Goal: Task Accomplishment & Management: Manage account settings

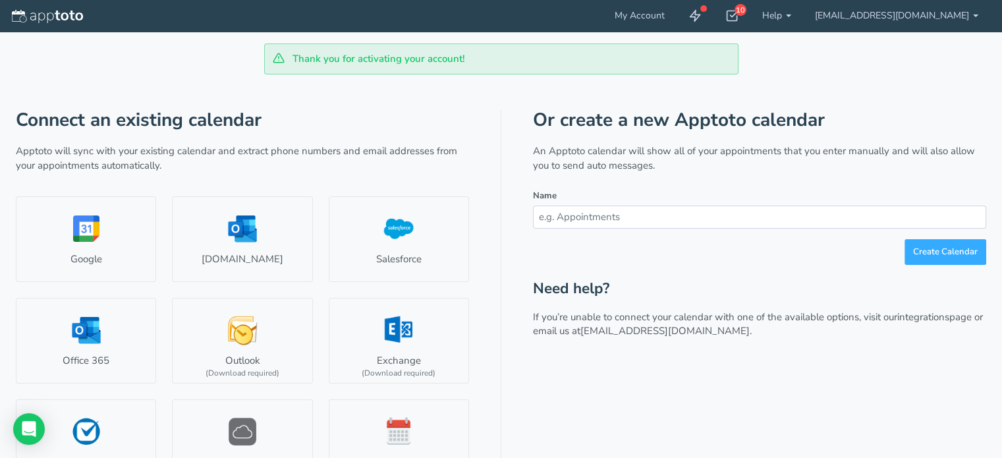
click at [826, 214] on input "text" at bounding box center [759, 217] width 453 height 23
type input "Appointments"
click at [942, 251] on button "Create Calendar" at bounding box center [946, 252] width 82 height 26
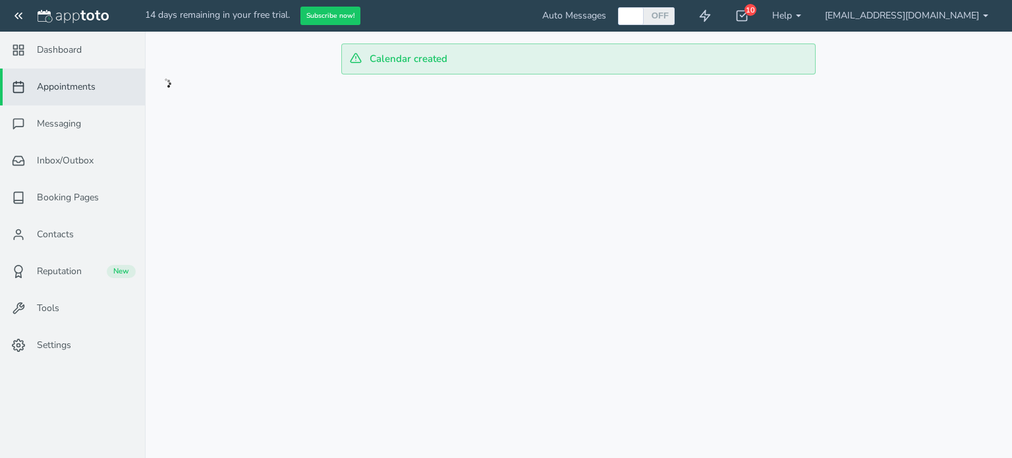
checkbox input "true"
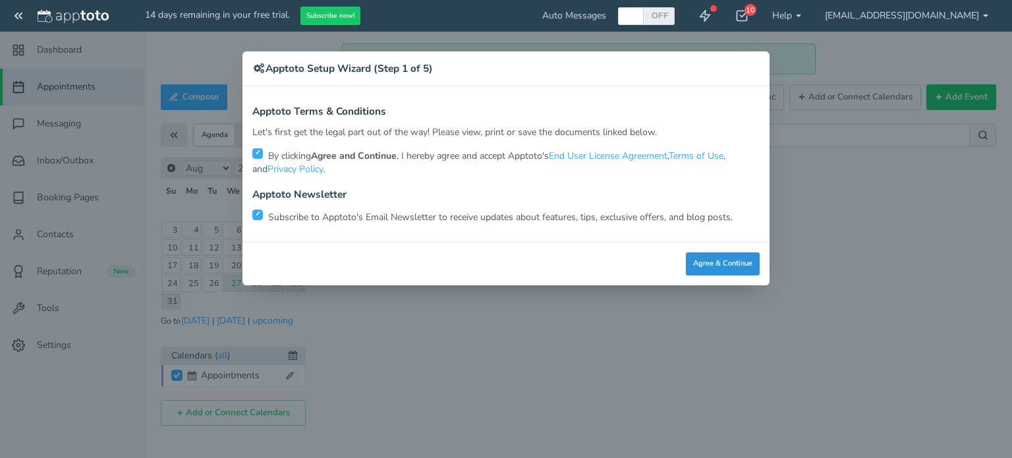
click at [733, 262] on button "Agree & Continue" at bounding box center [723, 263] width 74 height 23
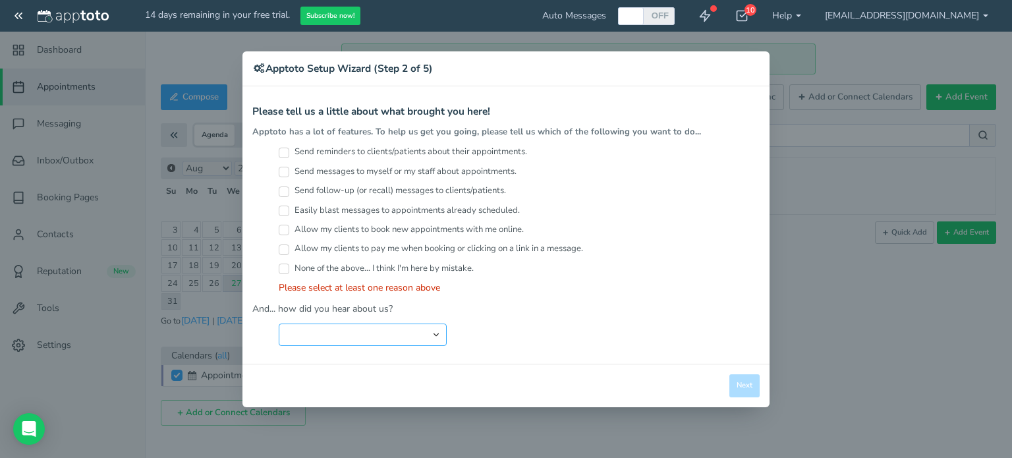
click at [384, 324] on select "Search Engine (Google, Yahoo, Bing, etc.) Search Engine Advertisement Blog Post…" at bounding box center [363, 335] width 168 height 22
select select "string:Search Engine (Google, Yahoo, Bing, etc.)"
click at [279, 324] on select "Search Engine (Google, Yahoo, Bing, etc.) Search Engine Advertisement Blog Post…" at bounding box center [363, 335] width 168 height 22
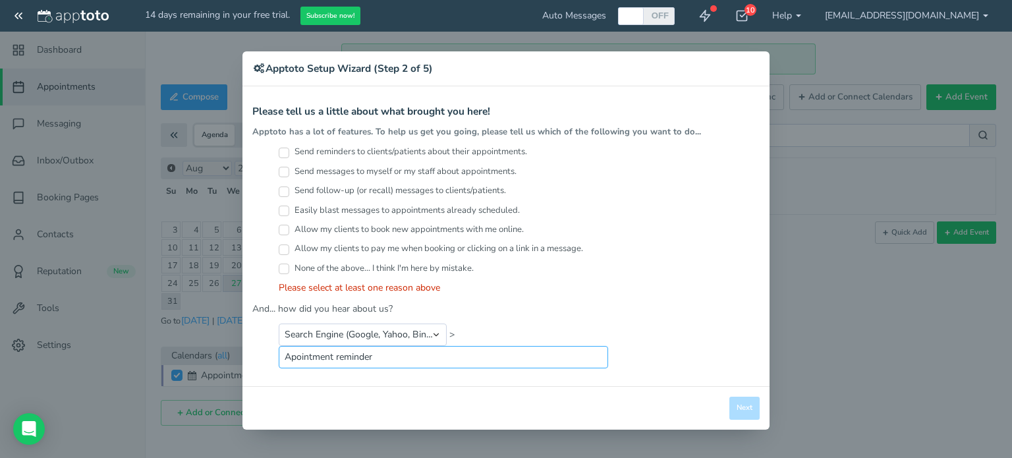
type input "Apointment reminder"
click at [300, 156] on label "Send reminders to clients/patients about their appointments." at bounding box center [403, 152] width 248 height 13
click at [289, 156] on input "Send reminders to clients/patients about their appointments." at bounding box center [284, 153] width 11 height 11
checkbox input "true"
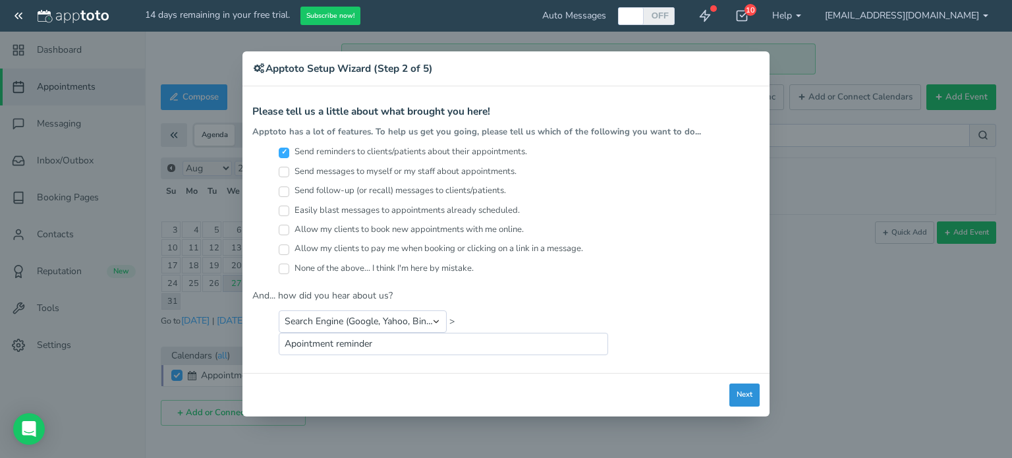
click at [738, 393] on button "Next" at bounding box center [744, 395] width 30 height 23
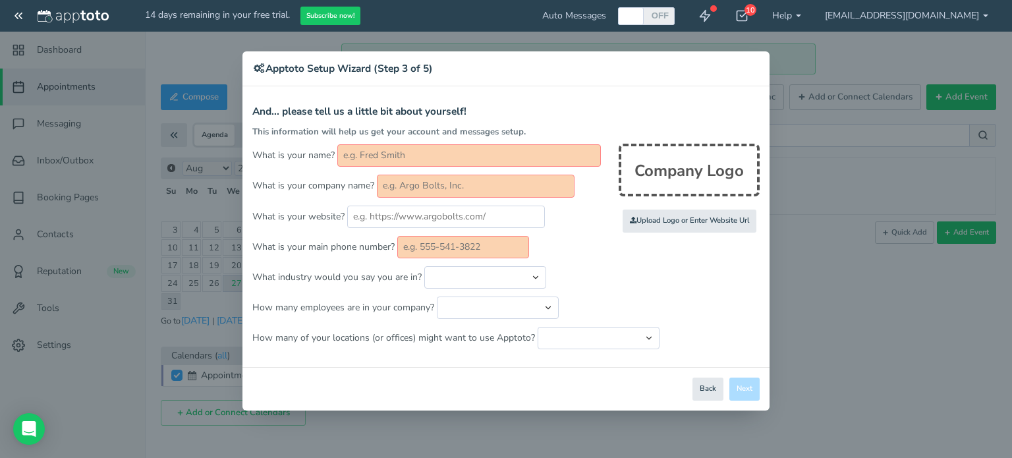
click at [433, 150] on input "text" at bounding box center [469, 155] width 264 height 22
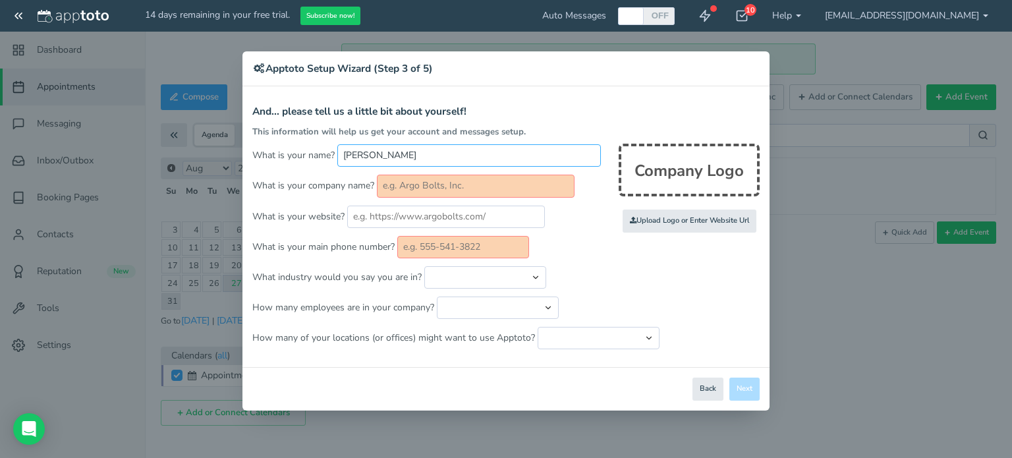
click at [378, 154] on input "[PERSON_NAME]" at bounding box center [469, 155] width 264 height 22
type input "[PERSON_NAME]"
type input "Vascular Imaging Professionals"
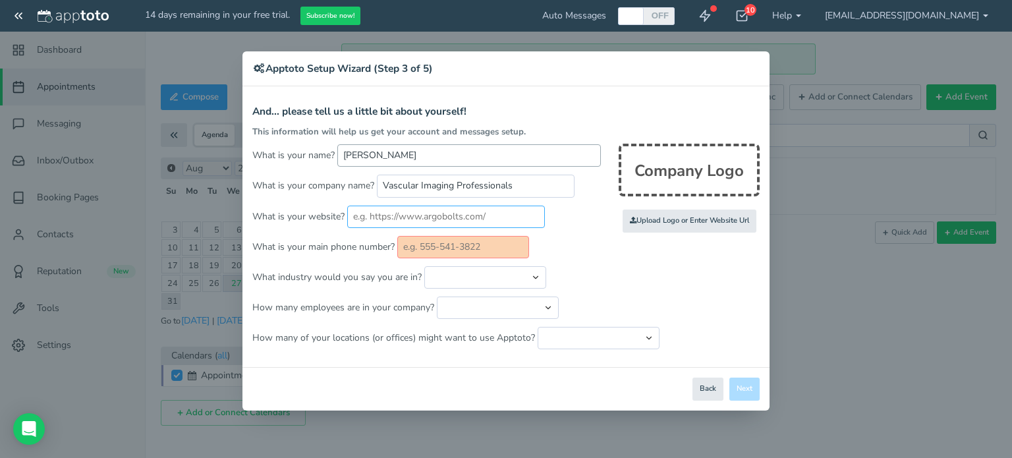
paste input "9494138744"
type input "9494138744"
drag, startPoint x: 456, startPoint y: 215, endPoint x: 281, endPoint y: 217, distance: 175.3
click at [281, 217] on p "What is your website? 9494138744" at bounding box center [505, 217] width 507 height 22
paste input "[URL][DOMAIN_NAME]"
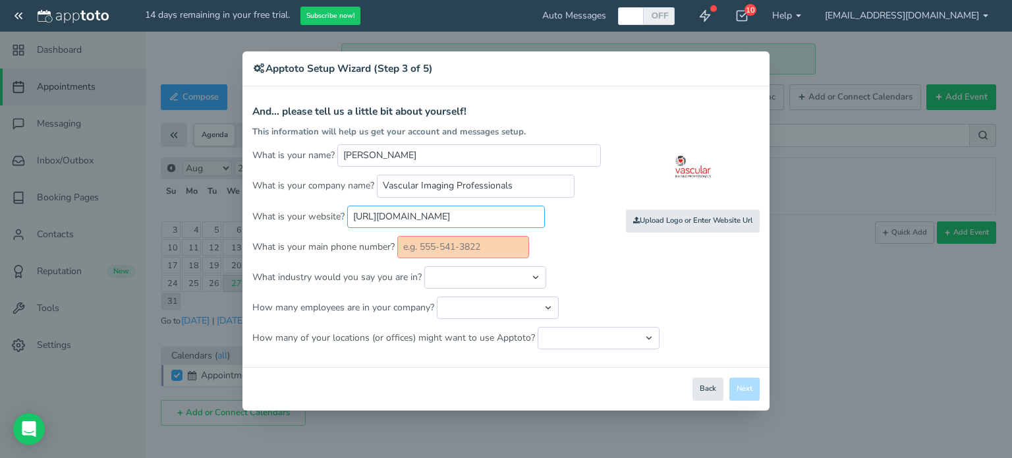
type input "[URL][DOMAIN_NAME]"
click at [424, 246] on input "text" at bounding box center [463, 247] width 132 height 22
click at [435, 252] on input "text" at bounding box center [463, 247] width 132 height 22
paste input "[PHONE_NUMBER]"
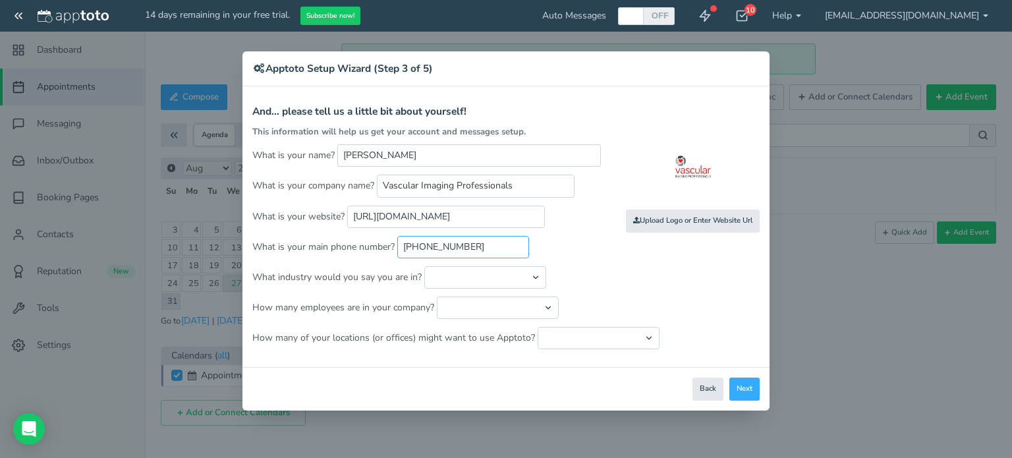
type input "[PHONE_NUMBER]"
click at [459, 289] on form "And... please tell us a little bit about yourself! This information will help u…" at bounding box center [505, 227] width 507 height 243
click at [459, 281] on select "Automotive Cleaning Services Consulting Education - Classroom Education - Admis…" at bounding box center [485, 277] width 122 height 22
select select "string:Healthcare - Other"
click at [424, 266] on select "Automotive Cleaning Services Consulting Education - Classroom Education - Admis…" at bounding box center [485, 277] width 122 height 22
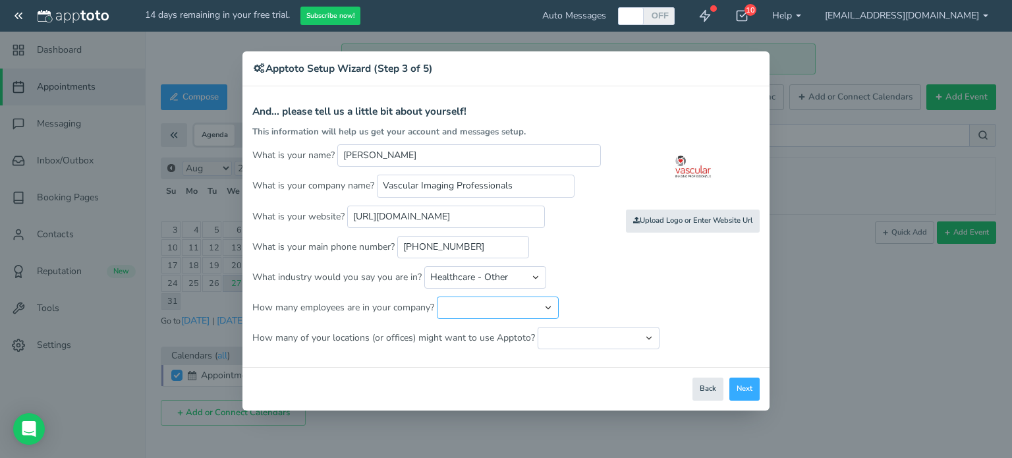
click at [485, 303] on select "Just me 1 to 5 6 to 10 11 to 25 26 to 50 51 to 100 101 to 500 501 to 1000 More …" at bounding box center [498, 308] width 122 height 22
select select "string:11..25"
click at [437, 297] on select "Just me 1 to 5 6 to 10 11 to 25 26 to 50 51 to 100 101 to 500 501 to 1000 More …" at bounding box center [498, 308] width 122 height 22
click at [577, 335] on select "Just one location 2 3 4 5 6 to 10 11 to 25 26 to 50 More than 50" at bounding box center [599, 338] width 122 height 22
select select "string:1"
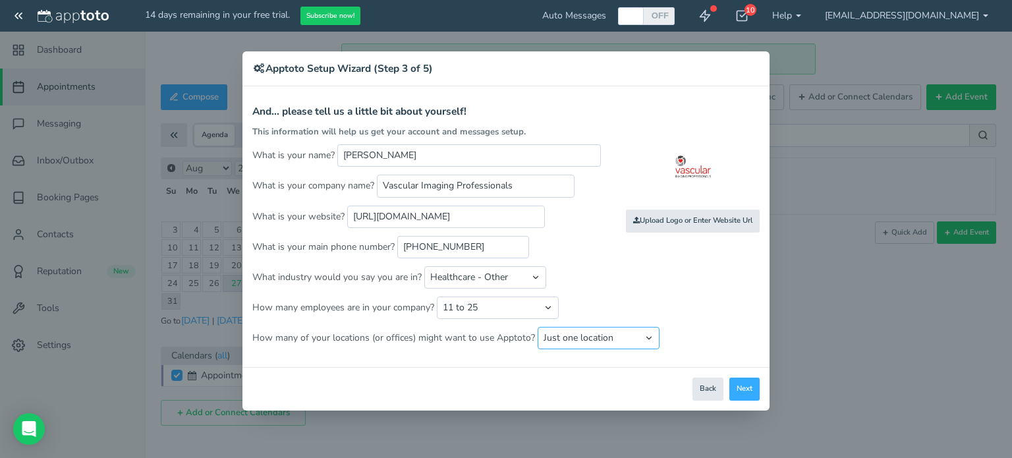
click at [538, 327] on select "Just one location 2 3 4 5 6 to 10 11 to 25 26 to 50 More than 50" at bounding box center [599, 338] width 122 height 22
click at [745, 382] on button "Next" at bounding box center [744, 389] width 30 height 23
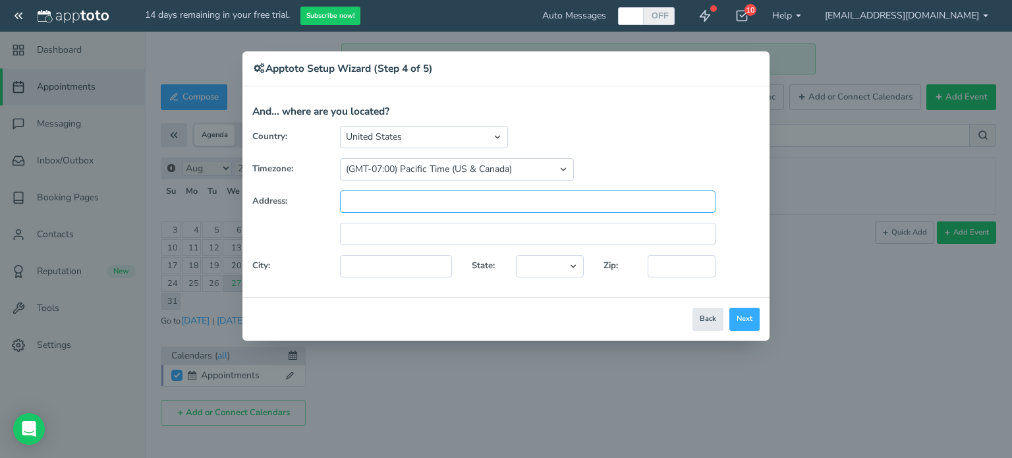
click at [376, 206] on input "text" at bounding box center [528, 201] width 376 height 22
type input "[STREET_ADDRESS][PERSON_NAME]"
type input "[GEOGRAPHIC_DATA]"
select select "string:CA"
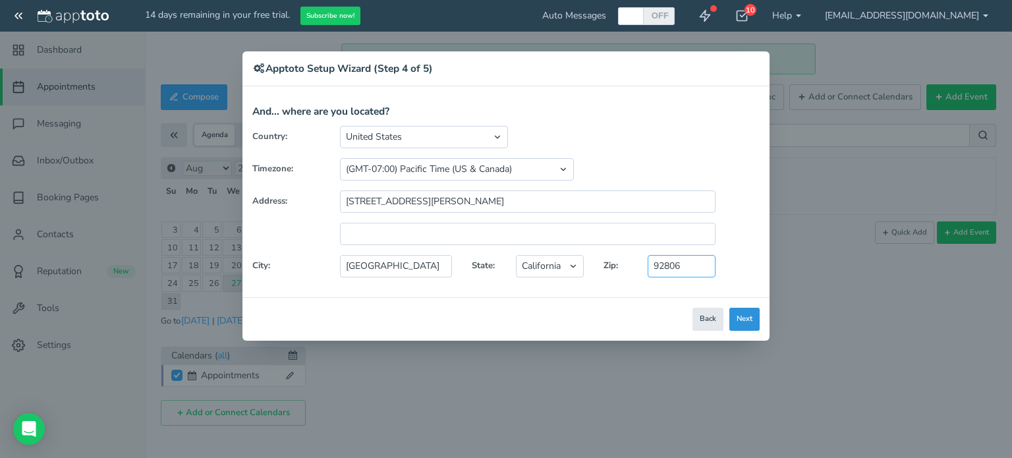
type input "92806"
click at [751, 320] on button "Next" at bounding box center [744, 319] width 30 height 23
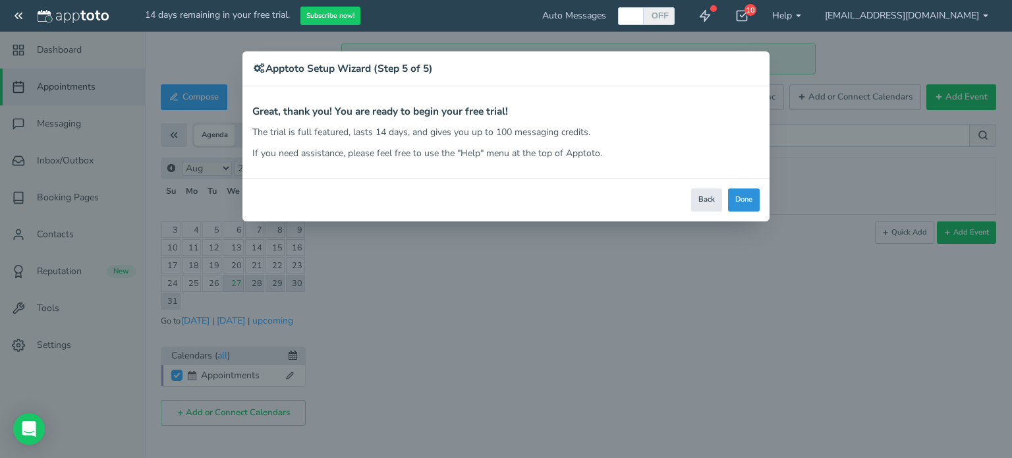
click at [735, 199] on button "Done" at bounding box center [744, 199] width 32 height 23
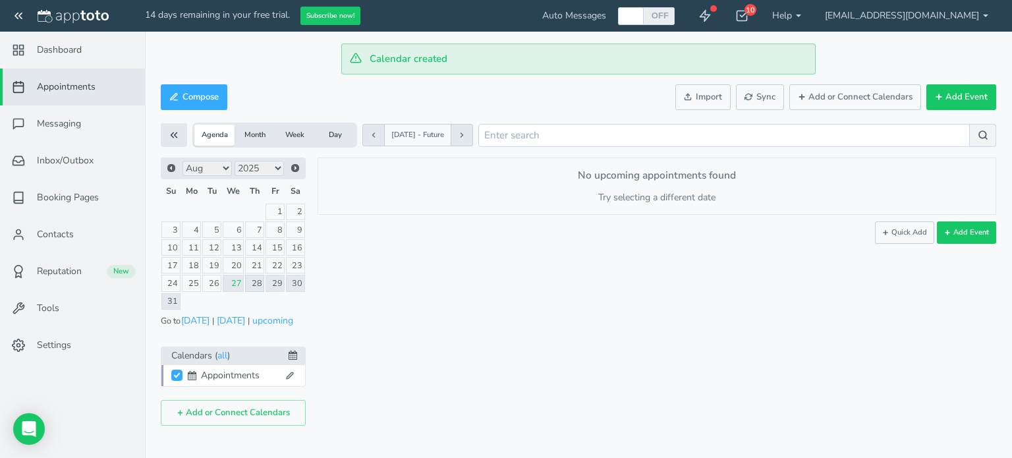
click at [253, 280] on link "28" at bounding box center [254, 283] width 19 height 16
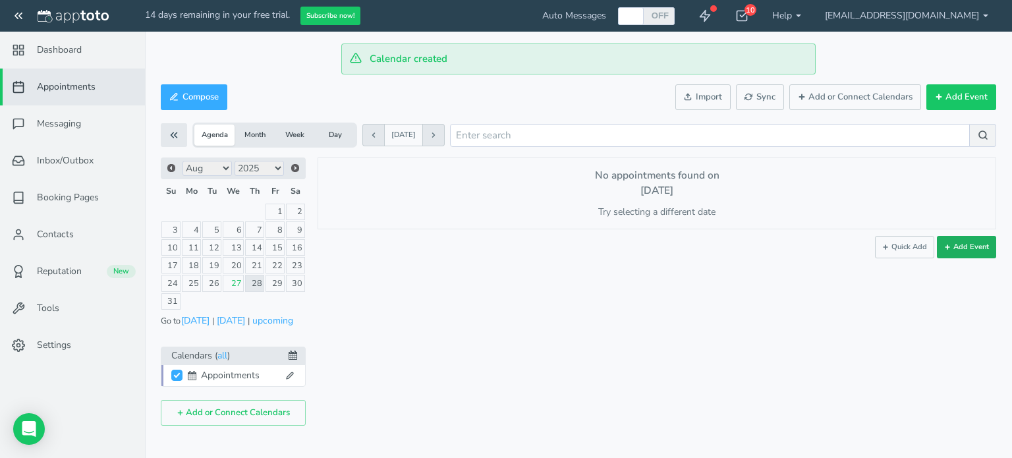
click at [971, 250] on button "Add Event" at bounding box center [966, 247] width 59 height 22
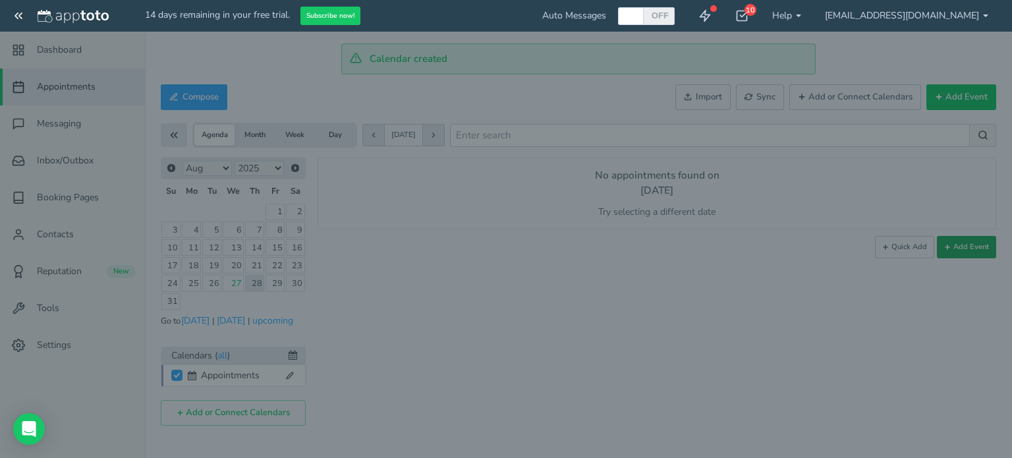
type input "[DATE]"
type input "10:00am"
type input "[DATE]"
type input "11:00am"
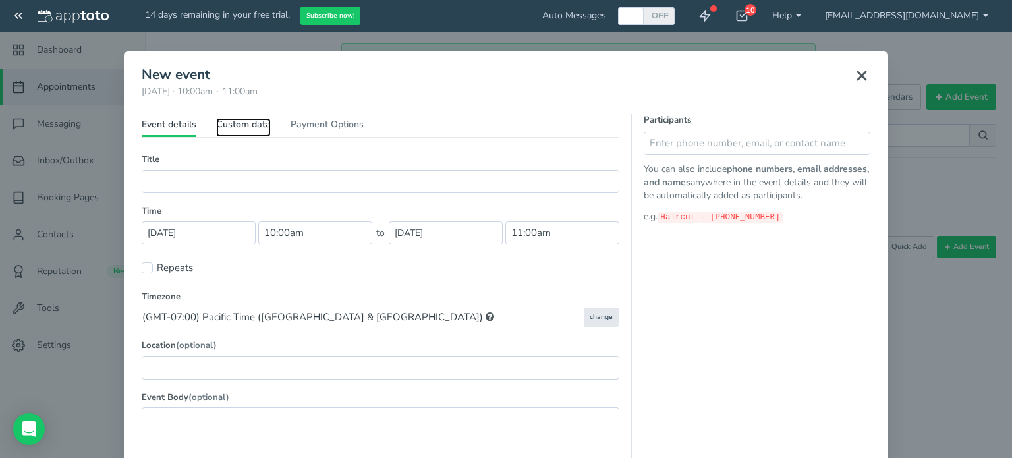
click at [234, 124] on link "Custom data" at bounding box center [243, 127] width 55 height 19
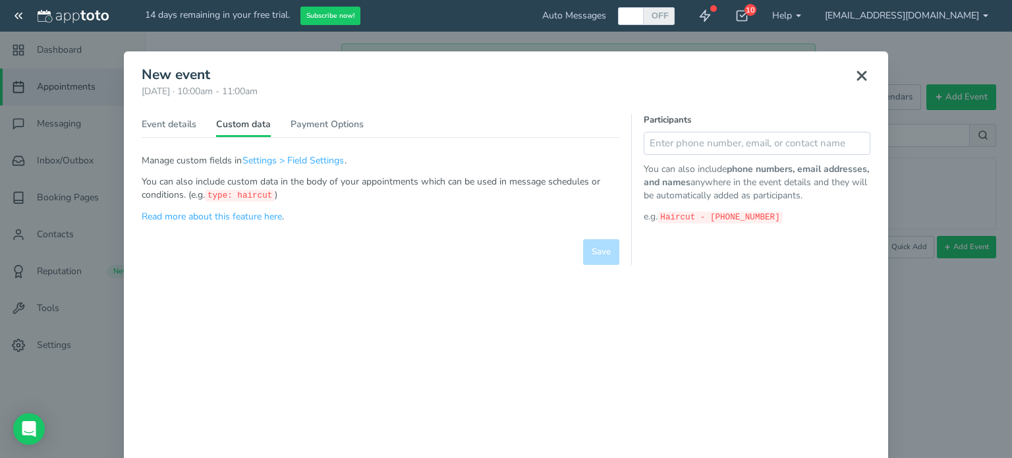
click at [858, 77] on use at bounding box center [862, 76] width 8 height 8
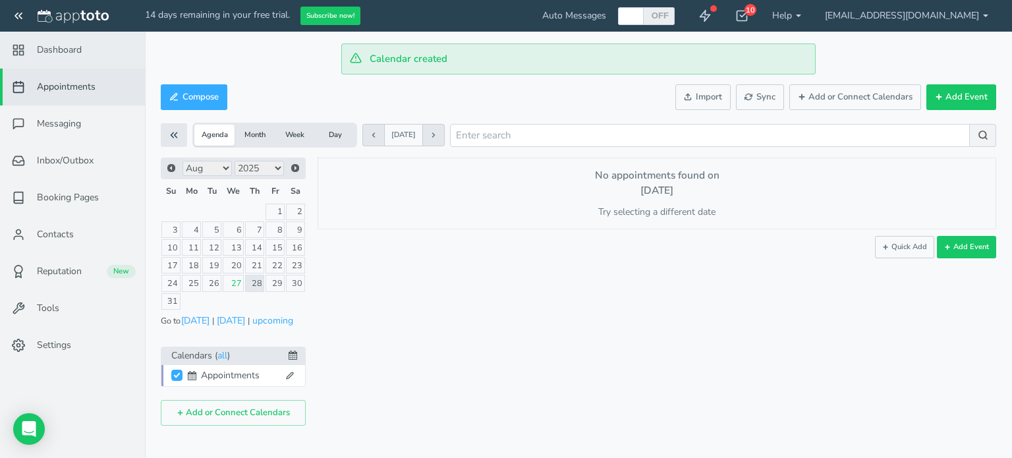
click at [88, 57] on link "Dashboard" at bounding box center [72, 50] width 145 height 37
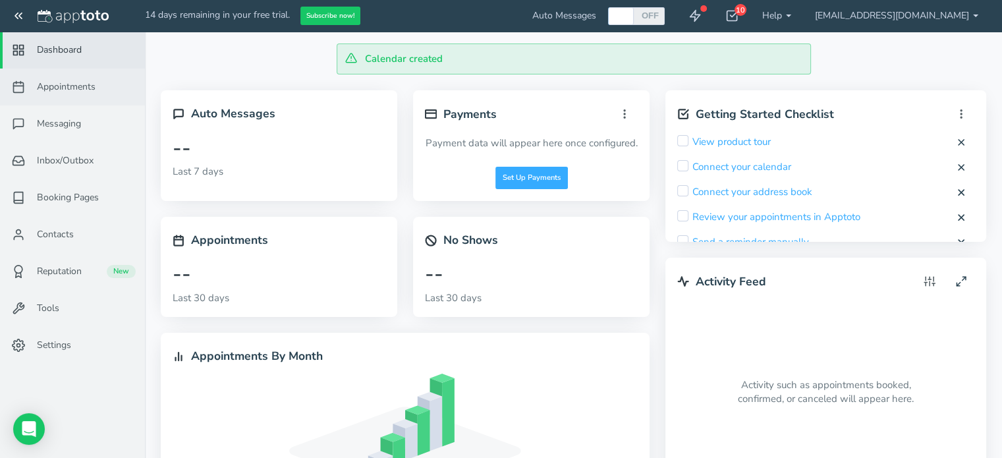
click at [71, 94] on link "Appointments" at bounding box center [72, 87] width 145 height 37
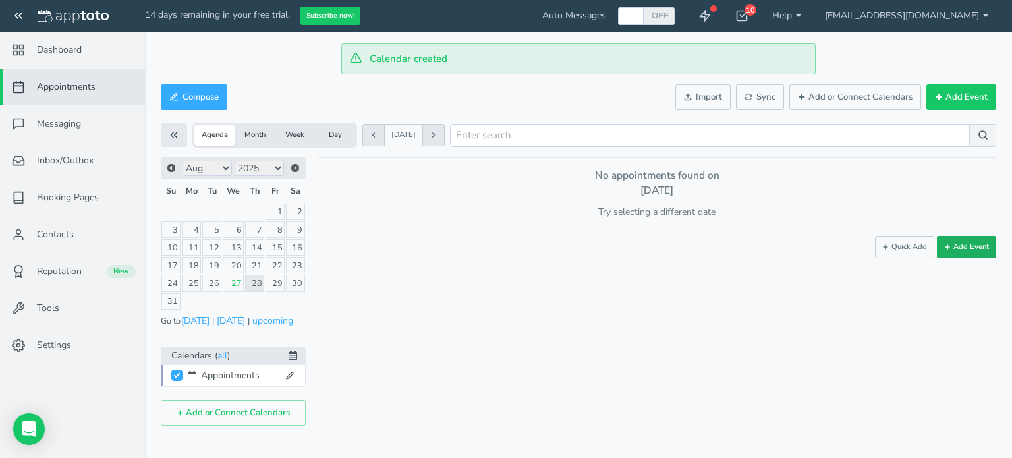
click at [967, 247] on button "Add Event" at bounding box center [966, 247] width 59 height 22
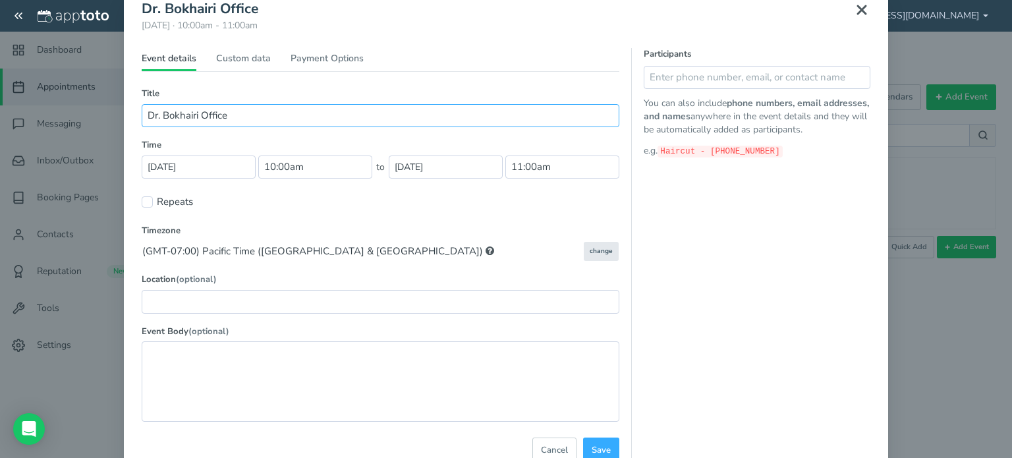
scroll to position [119, 0]
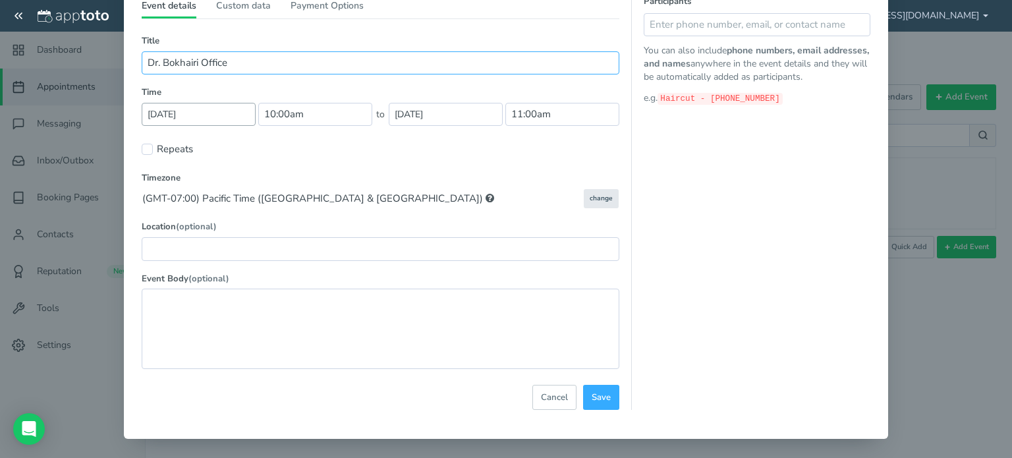
type input "Dr. Bokhairi Office"
click at [166, 105] on input "[DATE]" at bounding box center [199, 114] width 114 height 23
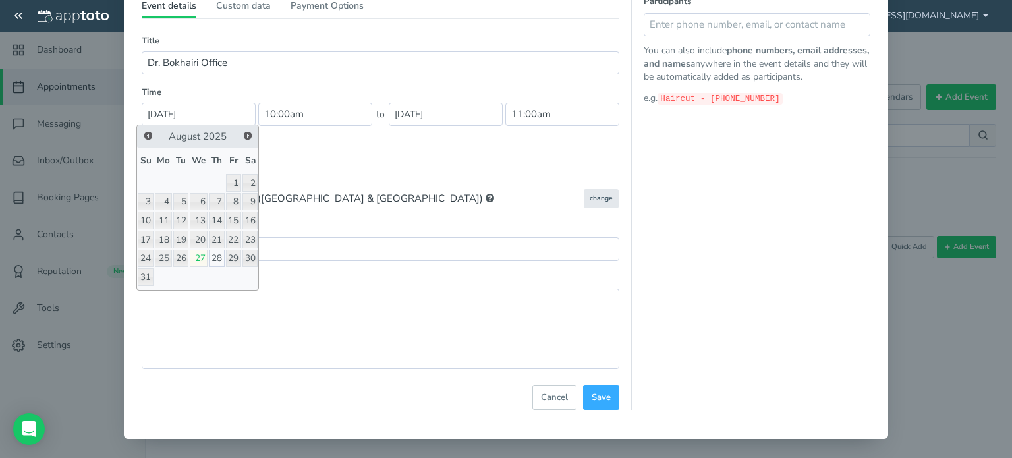
click at [215, 257] on link "28" at bounding box center [216, 259] width 15 height 18
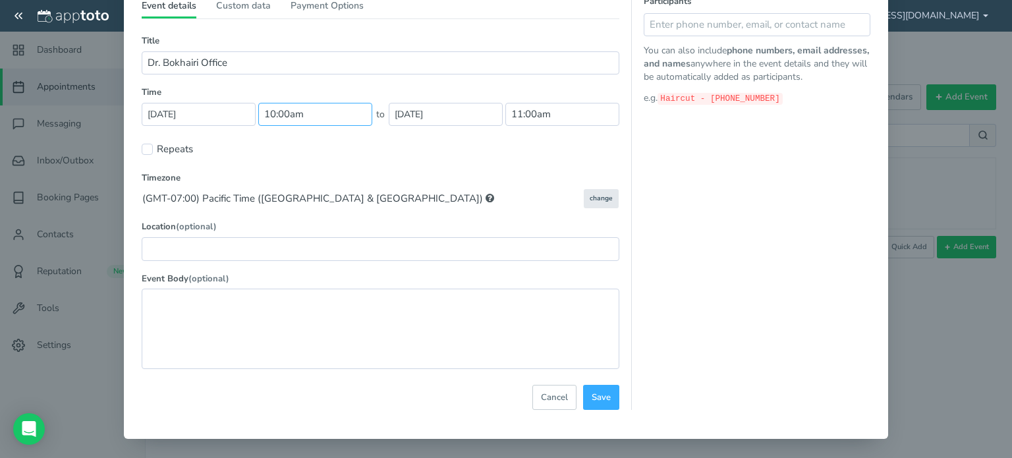
click at [323, 109] on input "10:00am" at bounding box center [315, 114] width 114 height 23
click at [277, 205] on li "08:00 am" at bounding box center [283, 204] width 58 height 11
type input "08:00 am"
click at [548, 109] on input "9:00am" at bounding box center [562, 114] width 114 height 23
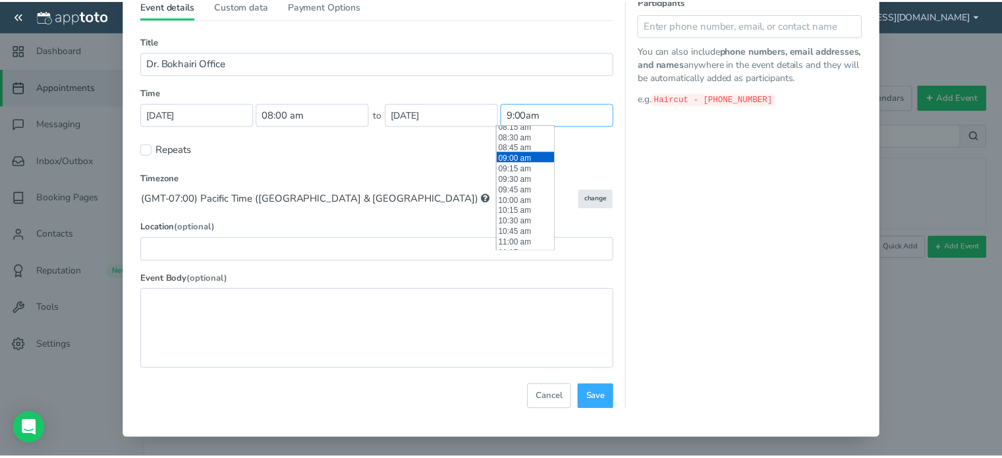
scroll to position [327, 0]
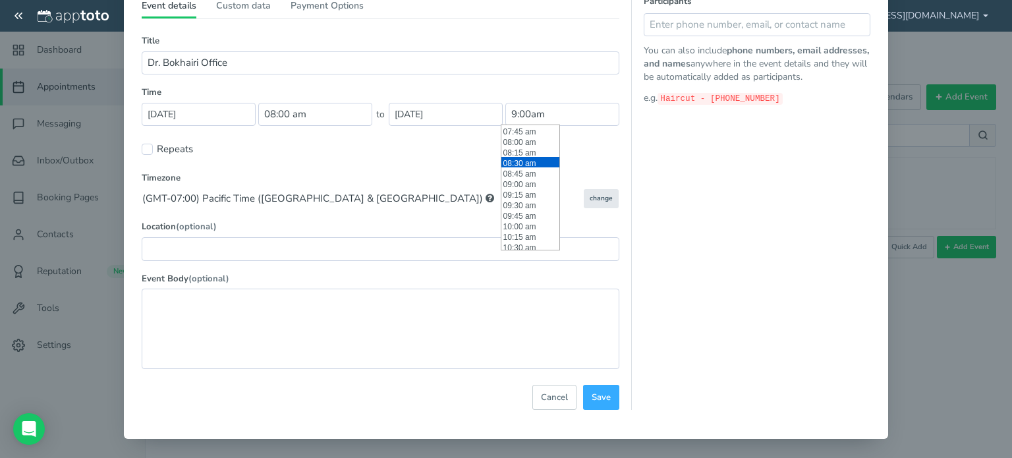
click at [530, 157] on li "08:30 am" at bounding box center [530, 162] width 58 height 11
type input "08:30 am"
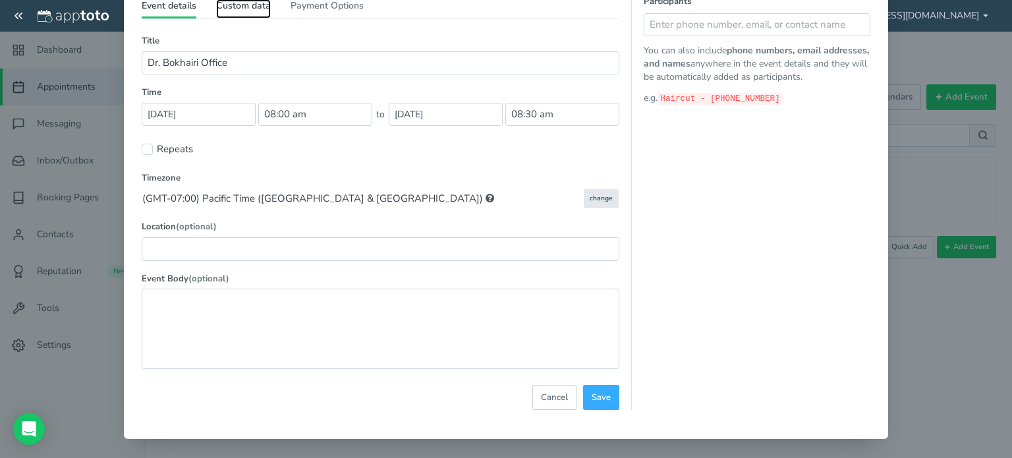
click at [235, 4] on link "Custom data" at bounding box center [243, 8] width 55 height 19
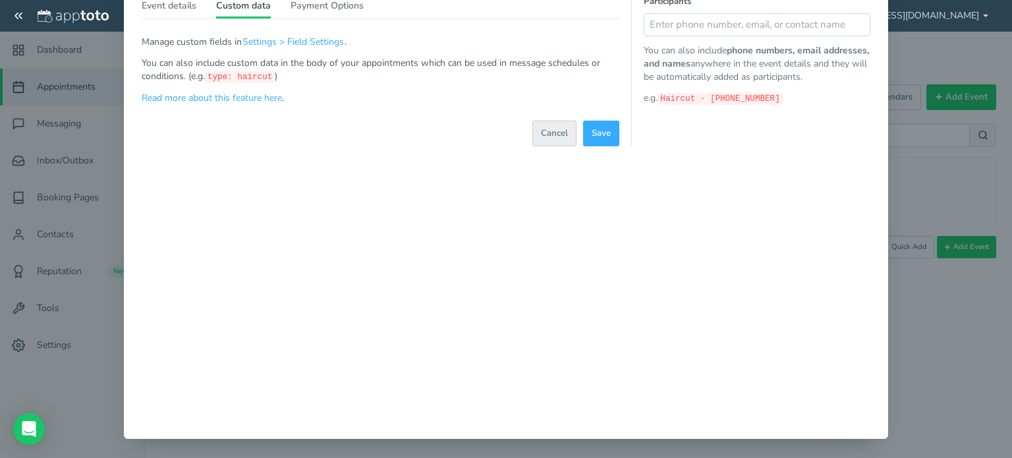
click at [545, 136] on span "Cancel" at bounding box center [554, 133] width 27 height 13
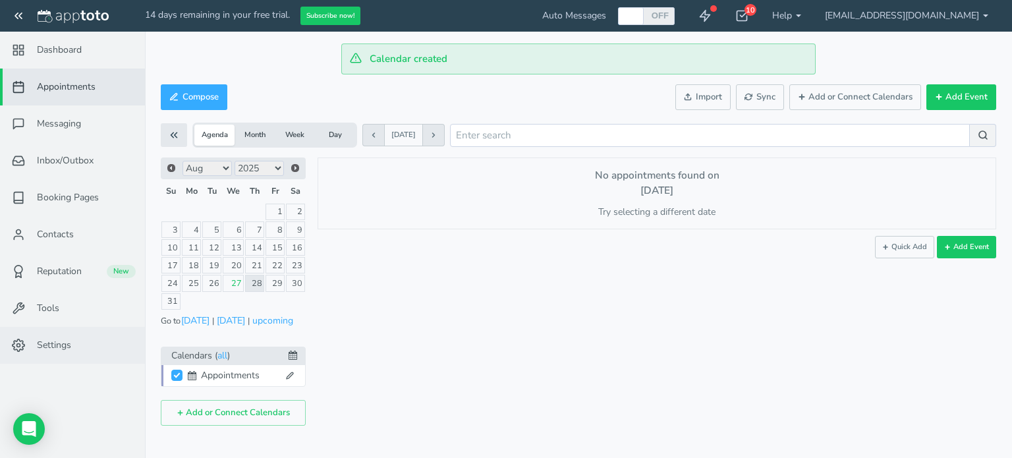
click at [76, 349] on link "Settings" at bounding box center [72, 345] width 145 height 37
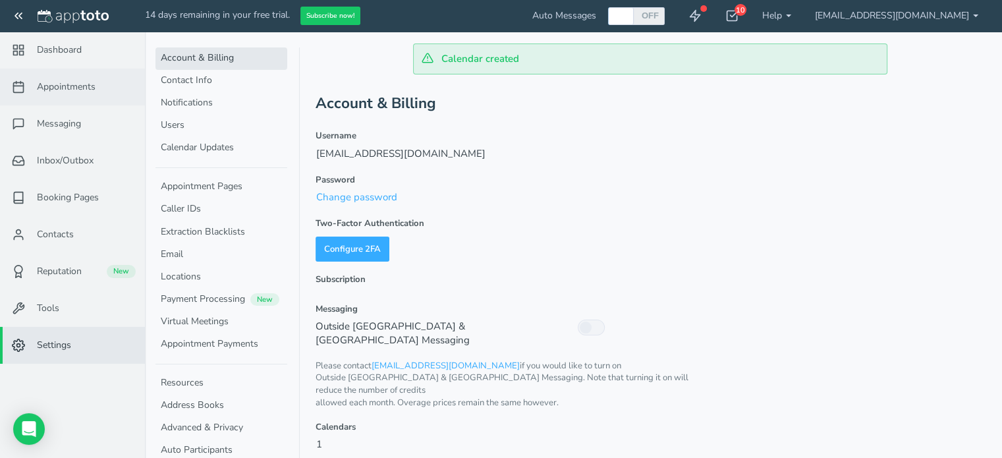
click at [79, 90] on span "Appointments" at bounding box center [66, 86] width 59 height 13
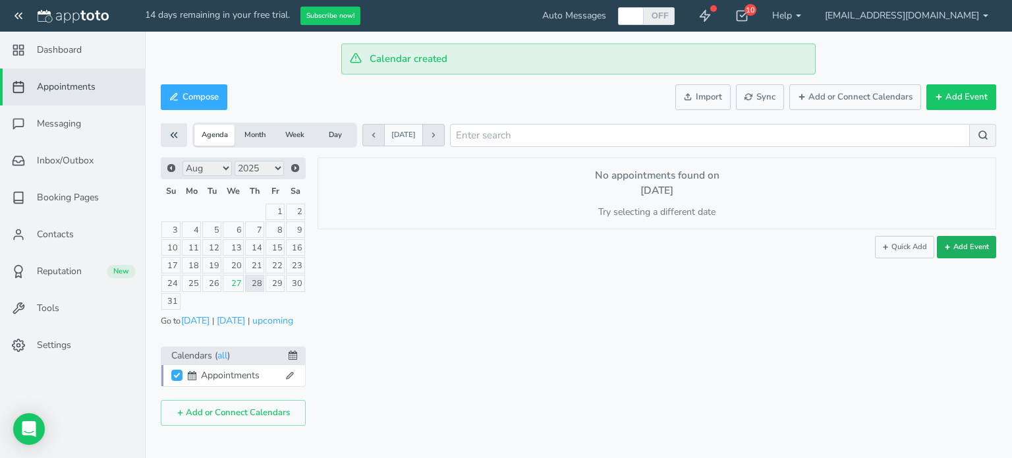
click at [958, 245] on button "Add Event" at bounding box center [966, 247] width 59 height 22
type input "10:00am"
type input "11:00am"
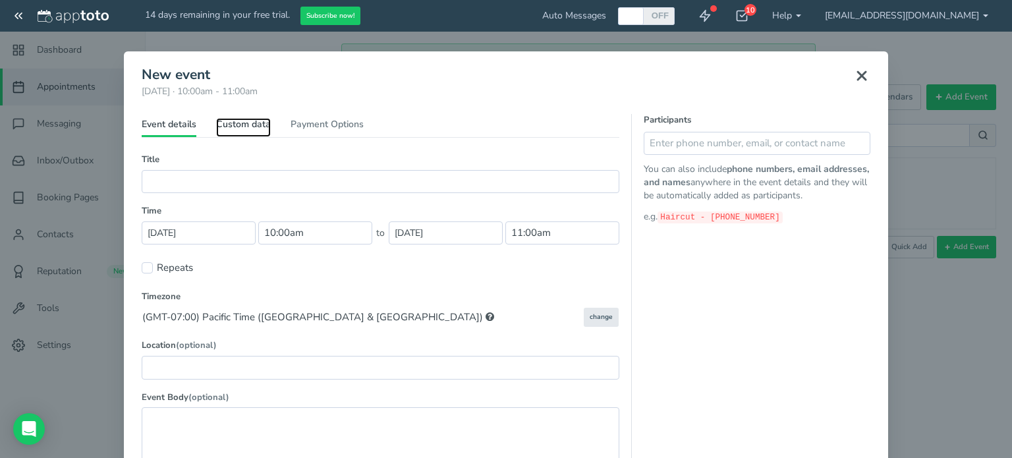
click at [251, 123] on link "Custom data" at bounding box center [243, 127] width 55 height 19
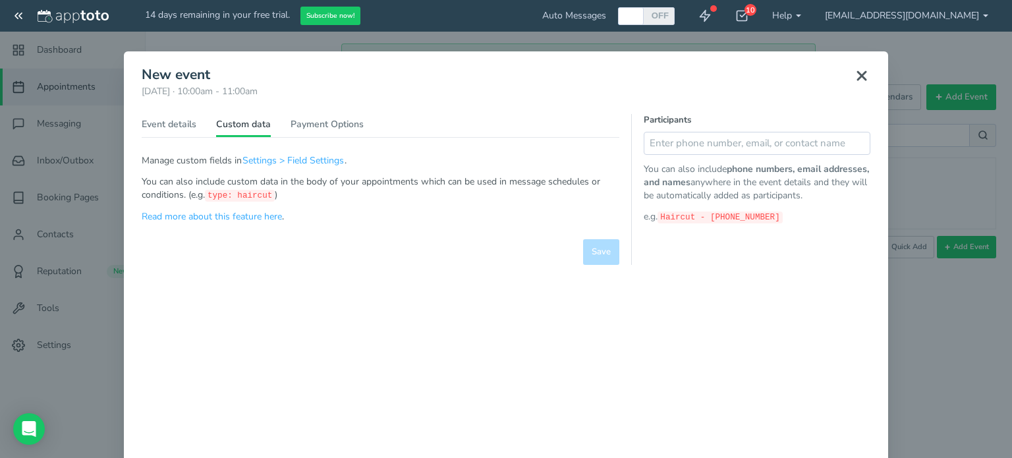
click at [858, 73] on use at bounding box center [862, 76] width 8 height 8
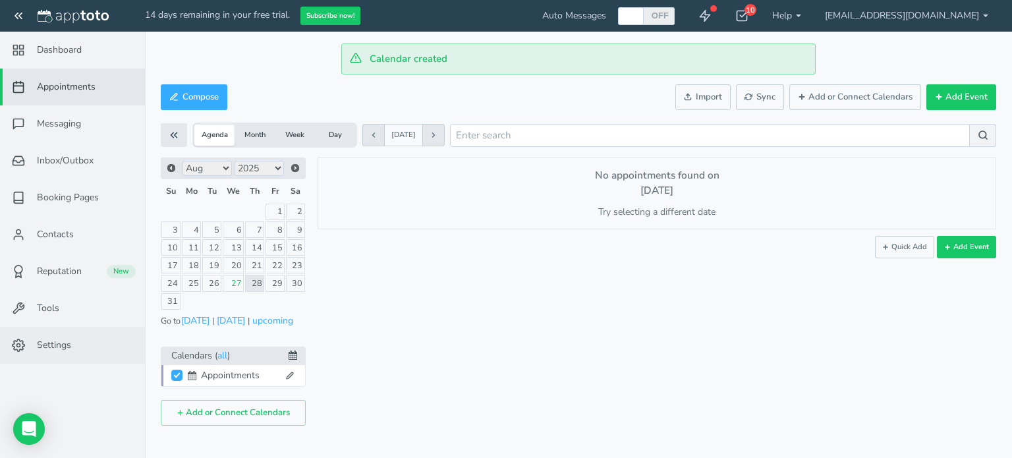
click at [24, 337] on link "Settings" at bounding box center [72, 345] width 145 height 37
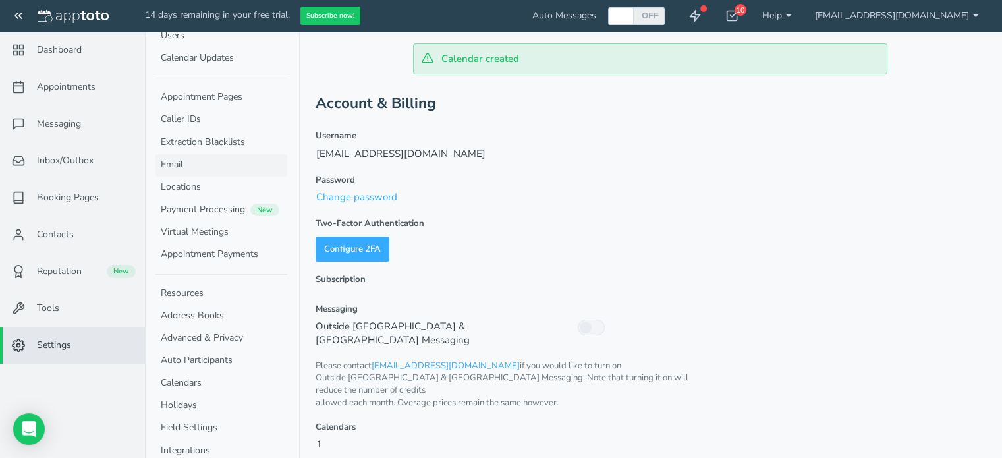
scroll to position [100, 0]
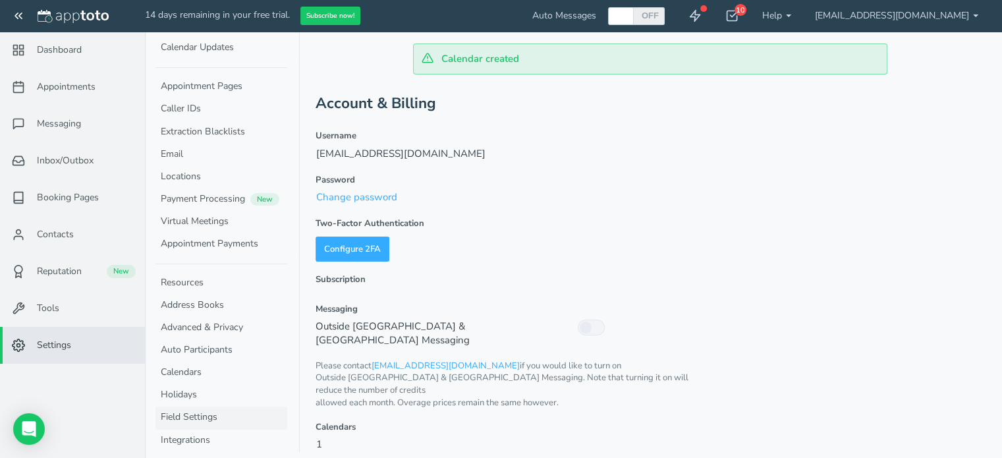
click at [192, 407] on link "Field Settings" at bounding box center [222, 418] width 132 height 22
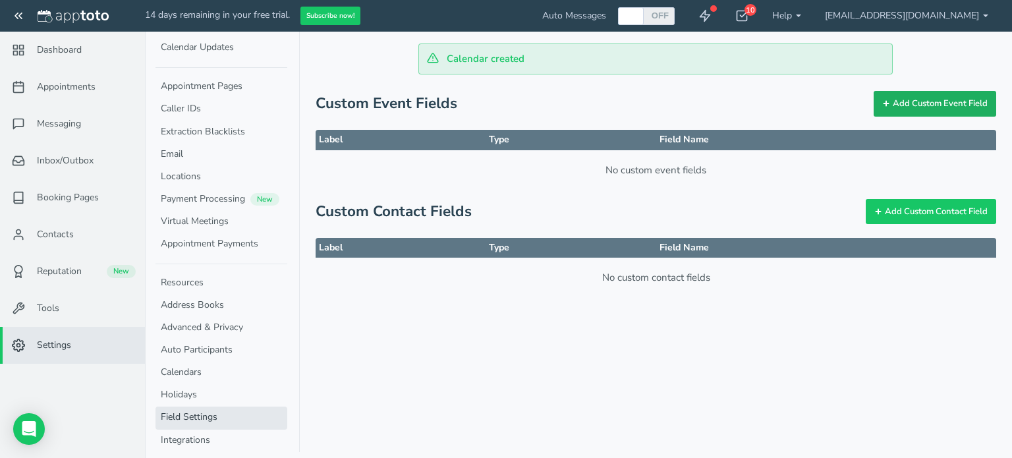
click at [913, 101] on button "Add Custom Event Field" at bounding box center [935, 104] width 123 height 26
select select "string:string"
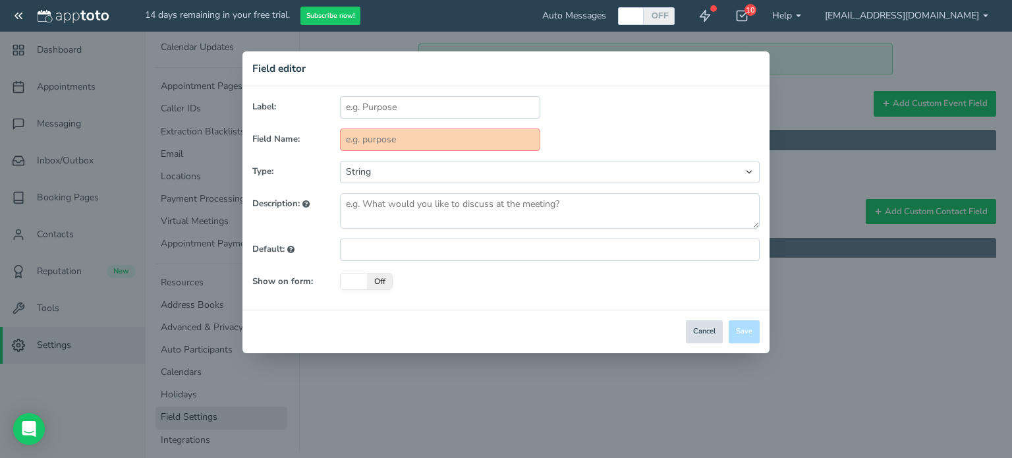
click at [717, 328] on button "Cancel" at bounding box center [704, 331] width 37 height 23
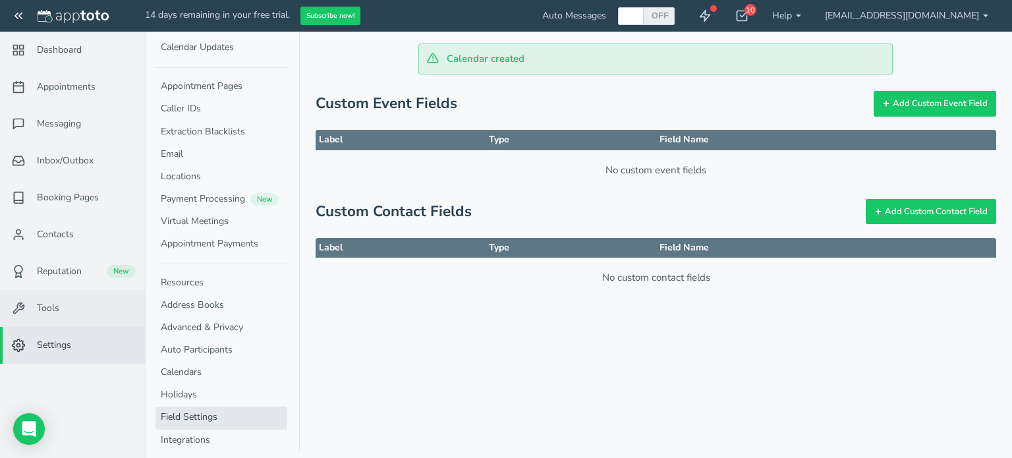
click at [93, 292] on link "Tools" at bounding box center [72, 308] width 145 height 37
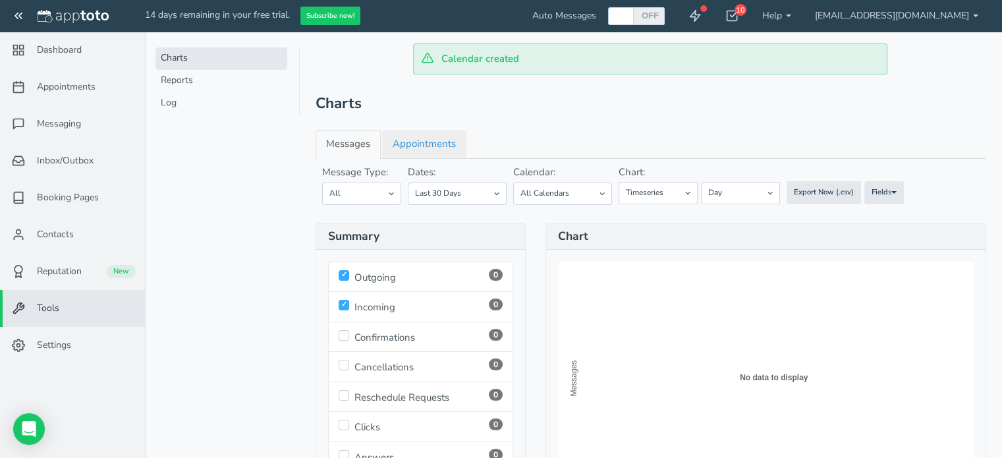
click at [432, 146] on link "Appointments" at bounding box center [424, 144] width 84 height 28
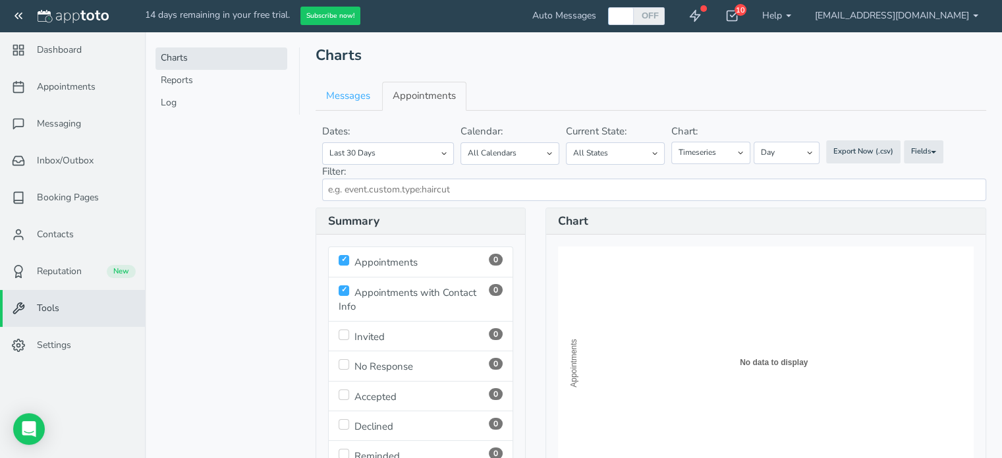
scroll to position [47, 0]
click at [971, 13] on link "[EMAIL_ADDRESS][DOMAIN_NAME]" at bounding box center [896, 16] width 187 height 32
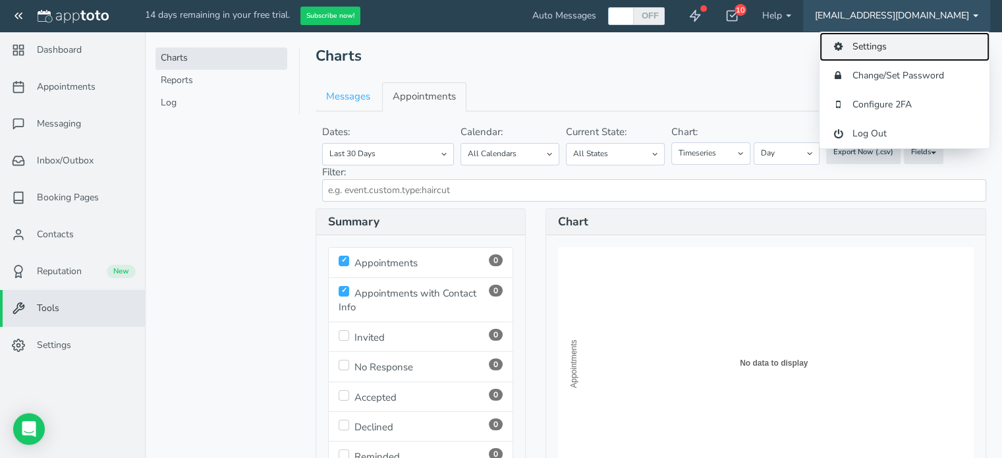
click at [879, 34] on link "Settings" at bounding box center [905, 46] width 170 height 29
